Goal: Information Seeking & Learning: Learn about a topic

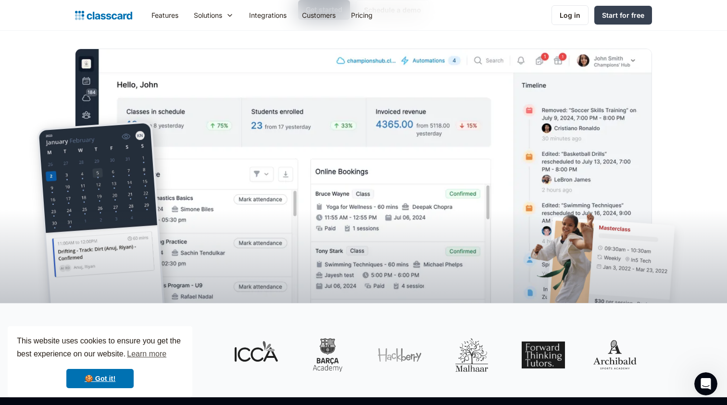
scroll to position [165, 0]
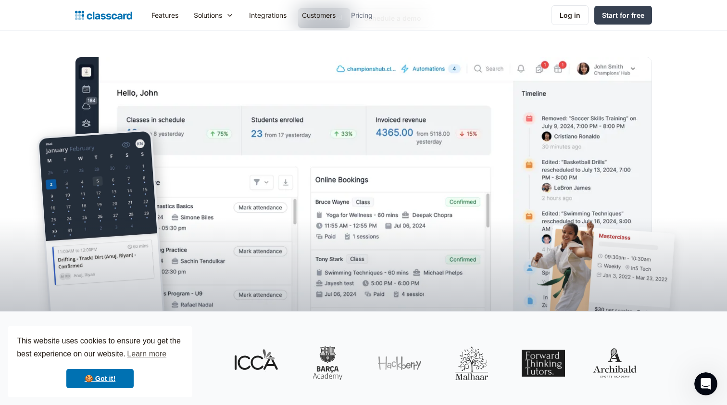
click at [371, 16] on link "Pricing" at bounding box center [361, 15] width 37 height 22
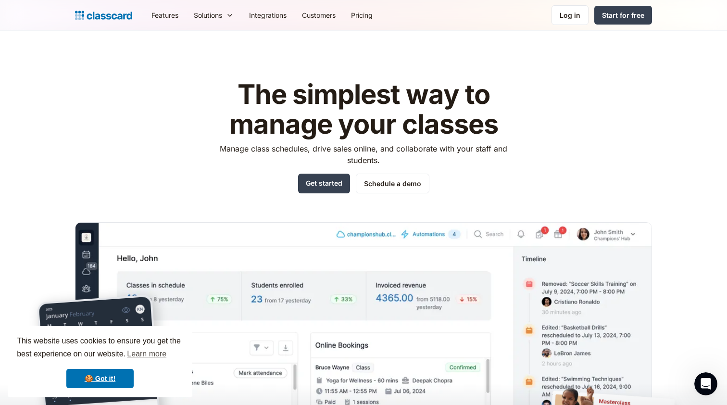
scroll to position [0, 0]
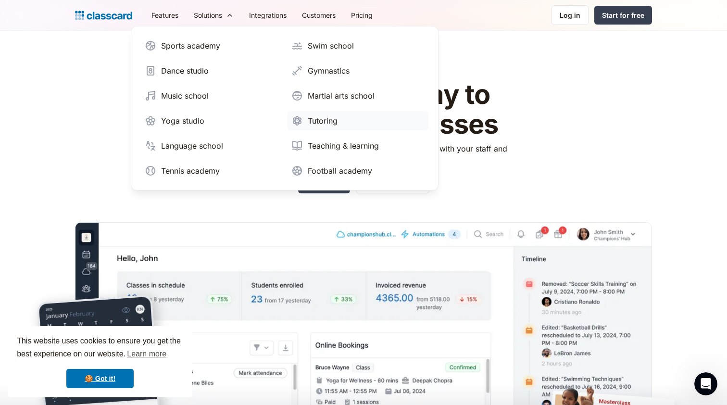
click at [326, 118] on div "Tutoring" at bounding box center [323, 121] width 30 height 12
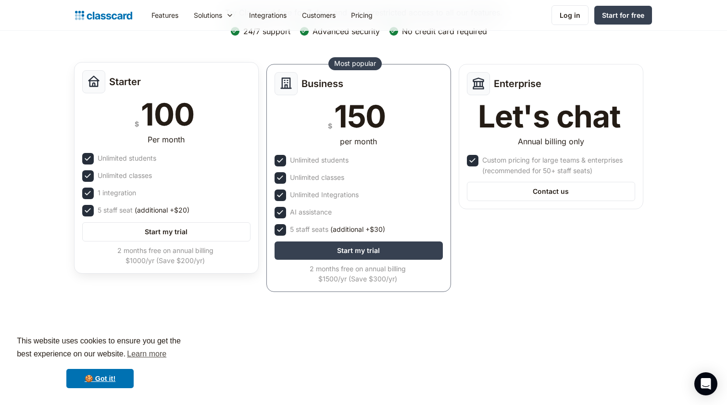
scroll to position [83, 0]
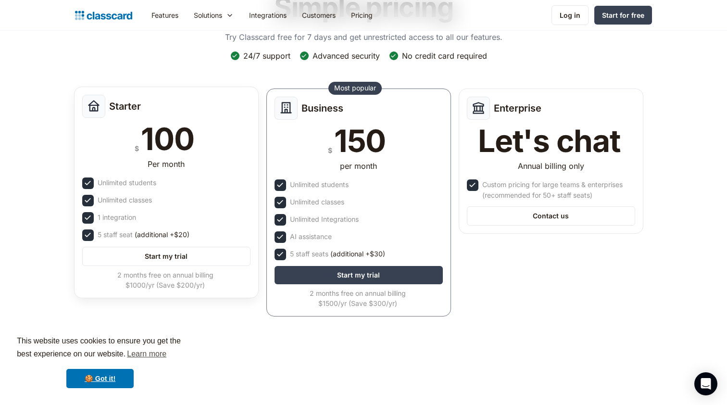
click at [212, 162] on div "Per month" at bounding box center [166, 165] width 168 height 15
click at [233, 104] on div "Starter" at bounding box center [166, 106] width 168 height 23
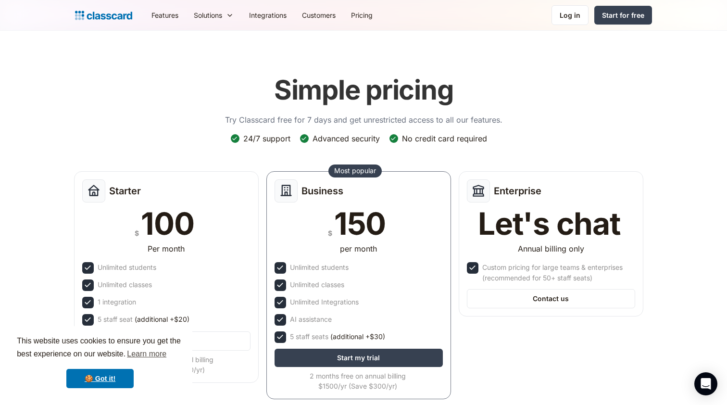
scroll to position [0, 0]
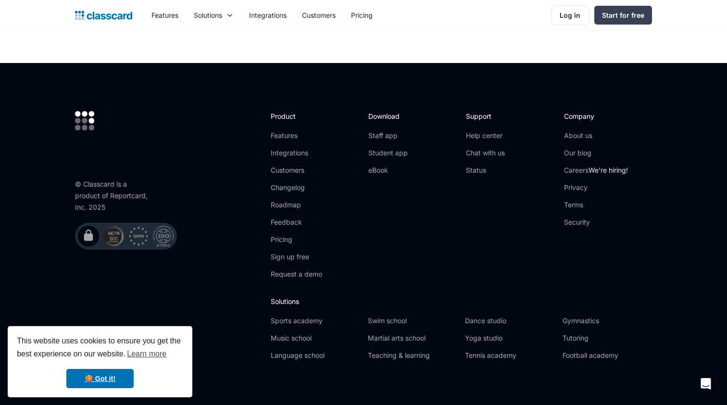
scroll to position [3172, 0]
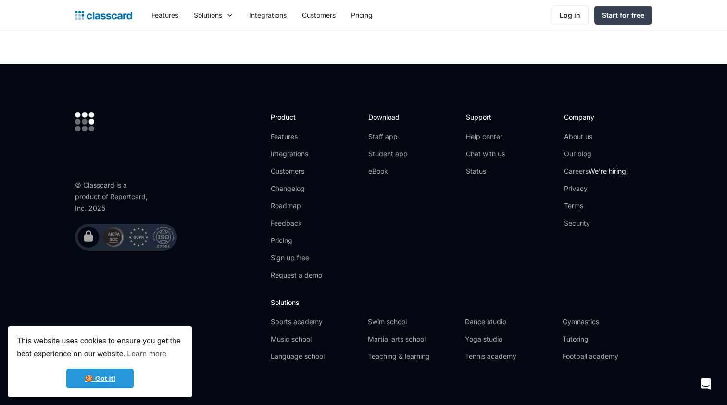
click at [100, 382] on link "🍪 Got it!" at bounding box center [99, 378] width 67 height 19
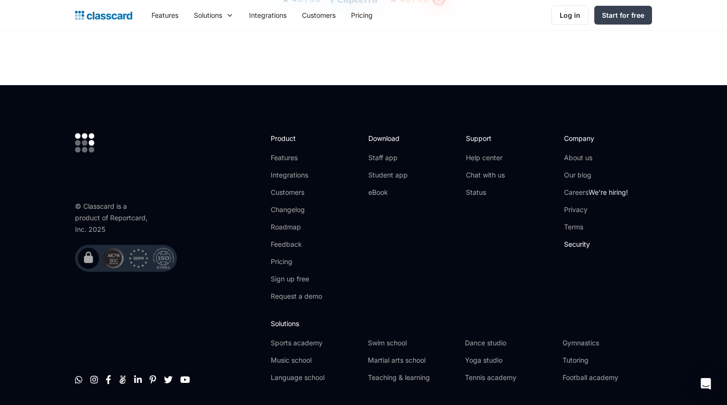
scroll to position [3137, 0]
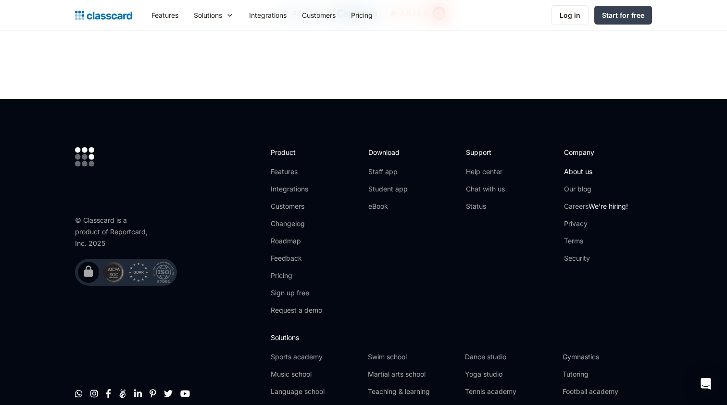
click at [578, 167] on link "About us" at bounding box center [596, 172] width 64 height 10
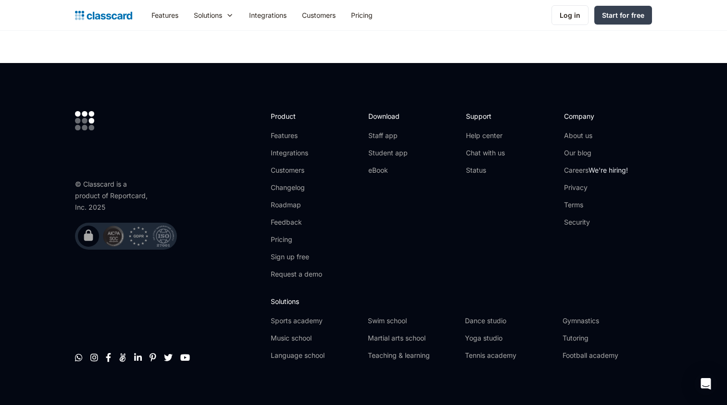
scroll to position [3370, 0]
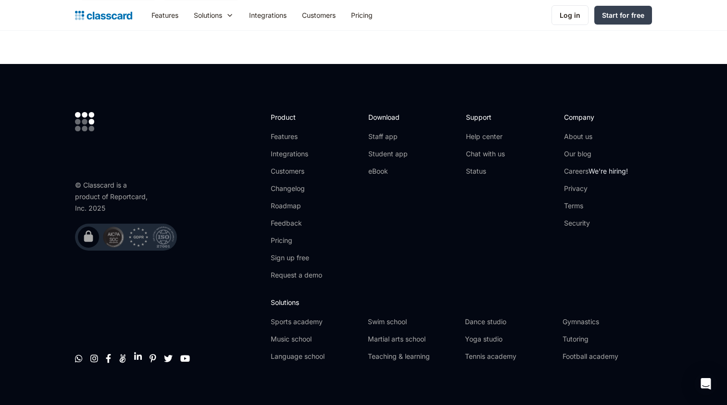
click at [139, 352] on link "" at bounding box center [138, 357] width 8 height 10
